Goal: Information Seeking & Learning: Learn about a topic

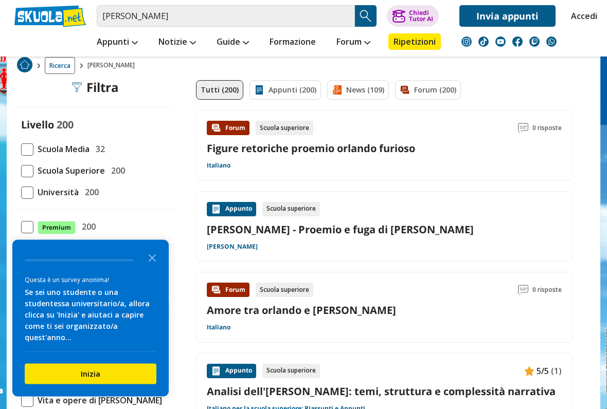
scroll to position [57, 0]
click at [149, 268] on icon "Close the survey" at bounding box center [152, 257] width 21 height 21
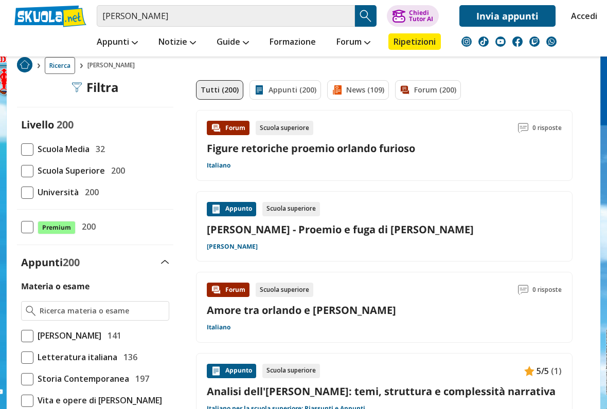
click at [34, 338] on span "[PERSON_NAME]" at bounding box center [67, 335] width 68 height 13
click at [21, 336] on input "Orlando Furioso 141" at bounding box center [21, 336] width 0 height 0
checkbox input "true"
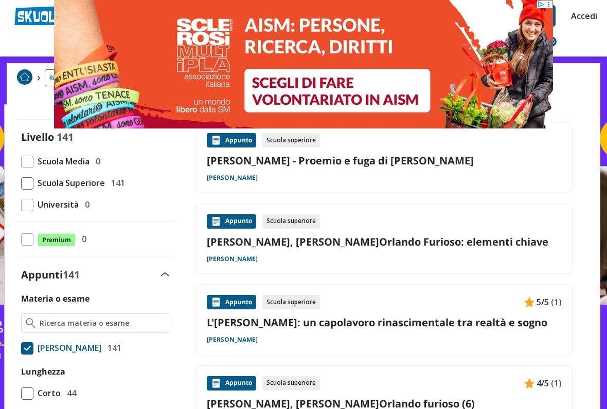
click at [527, 228] on div "Appunto Scuola superiore Ariosto, Ludovico - L'Orlando Furioso: elementi chiave…" at bounding box center [384, 239] width 355 height 49
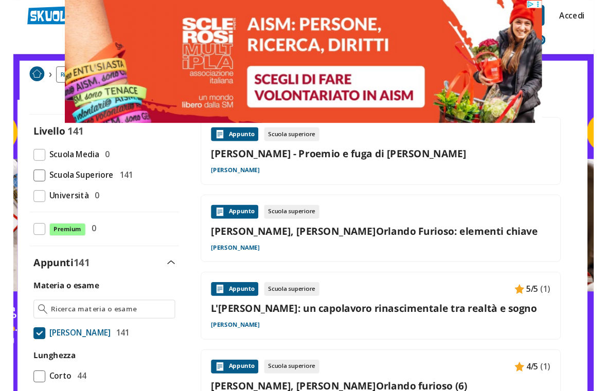
scroll to position [74, 0]
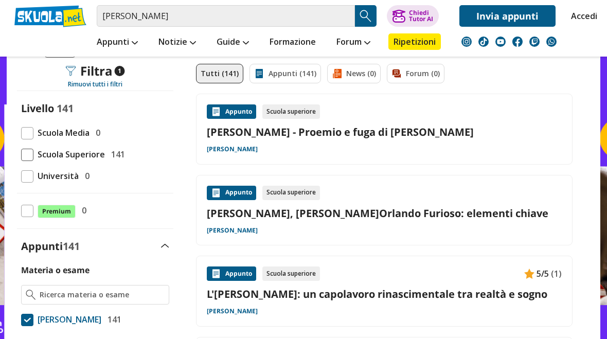
click at [224, 189] on div "Appunto" at bounding box center [231, 193] width 49 height 14
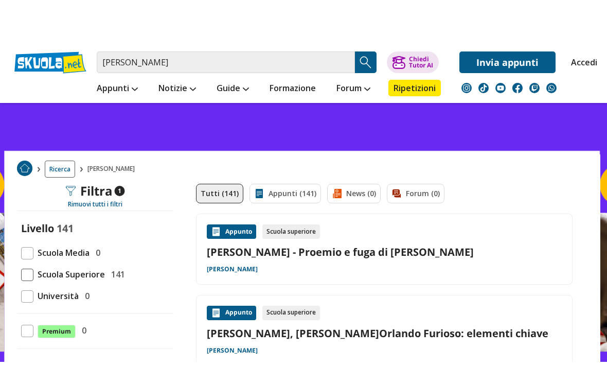
scroll to position [1, 0]
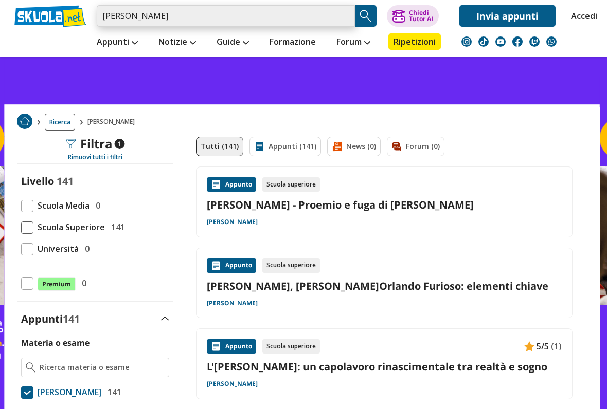
click at [314, 24] on input "orlando furioso" at bounding box center [226, 16] width 258 height 22
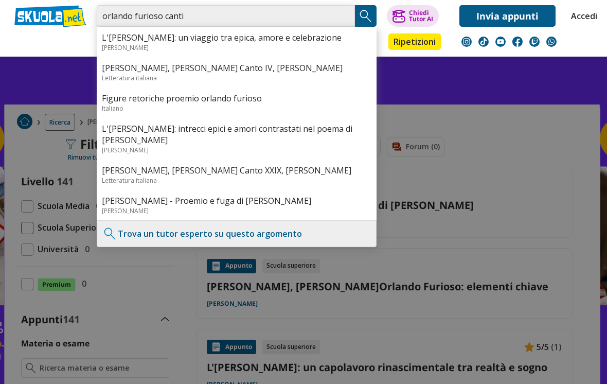
type input "orlando furioso canti"
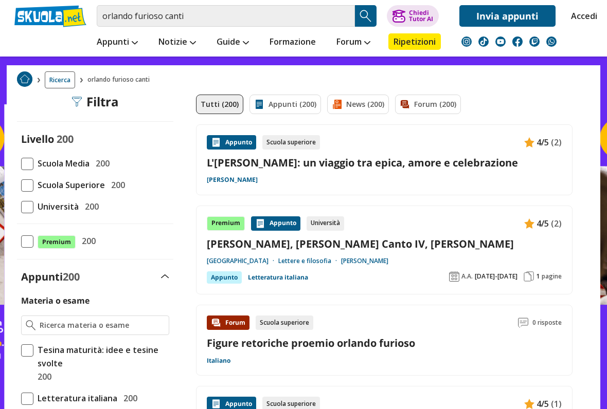
click at [512, 169] on link "L'[PERSON_NAME]: un viaggio tra epica, amore e celebrazione" at bounding box center [384, 163] width 355 height 14
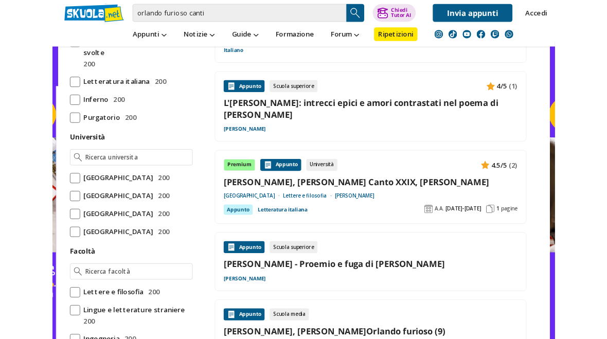
scroll to position [344, 0]
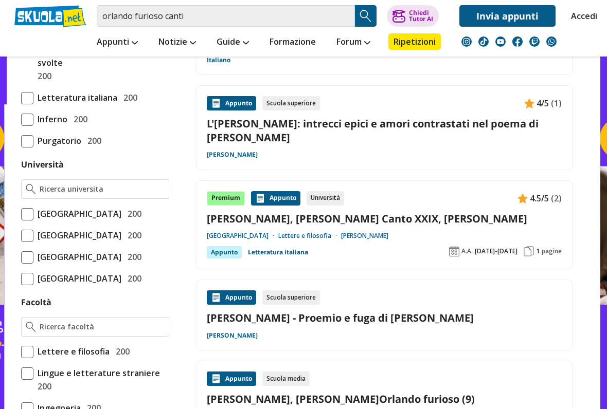
click at [256, 153] on link "[PERSON_NAME]" at bounding box center [232, 155] width 51 height 8
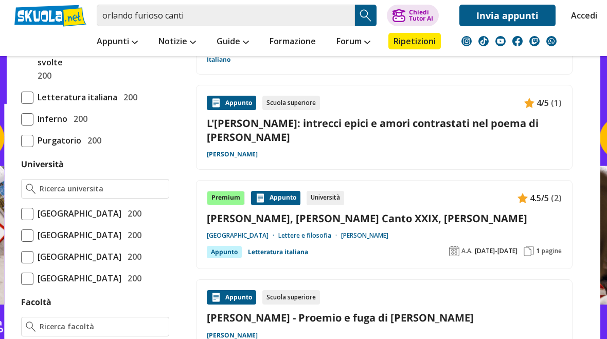
scroll to position [372, 0]
